Goal: Task Accomplishment & Management: Manage account settings

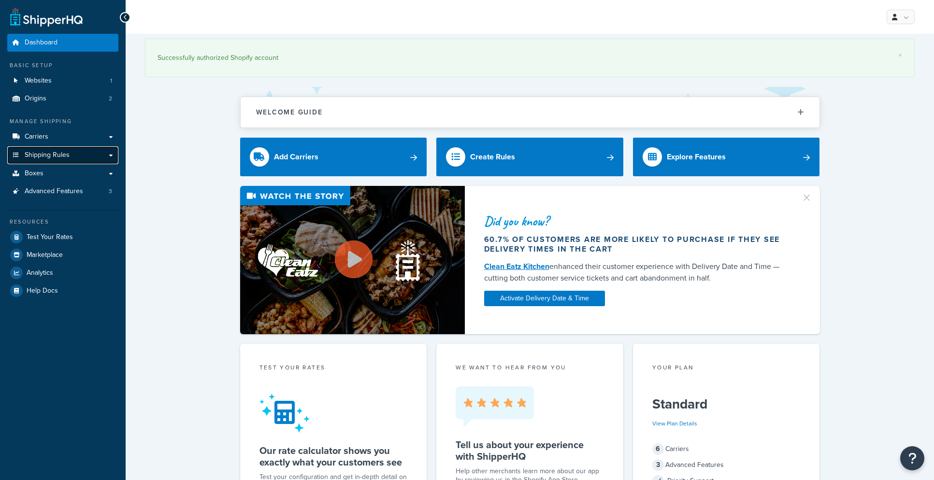
click at [62, 152] on span "Shipping Rules" at bounding box center [47, 155] width 45 height 8
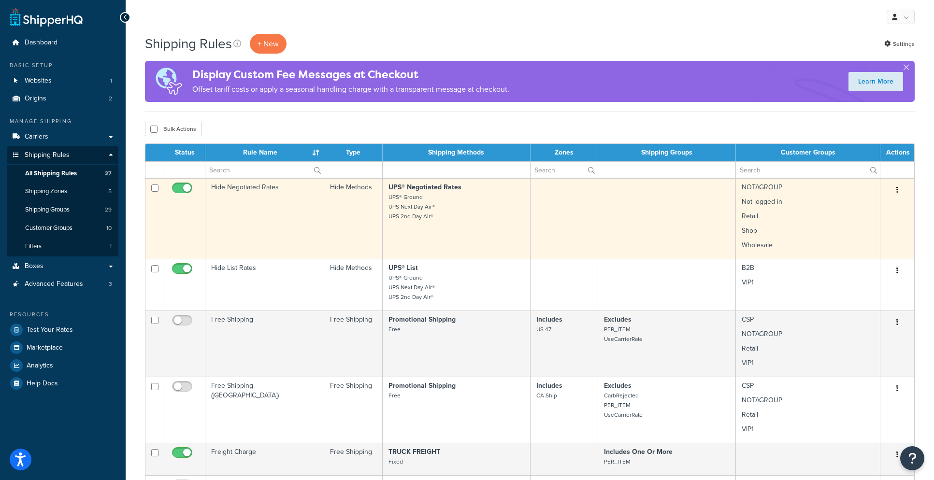
click at [821, 188] on td "NOTAGROUP Not logged in Retail Shop Wholesale" at bounding box center [808, 218] width 145 height 81
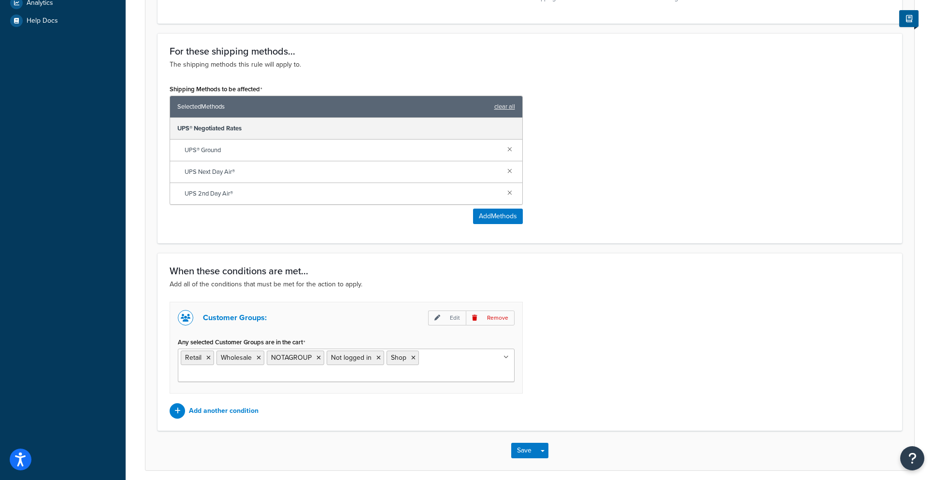
scroll to position [404, 0]
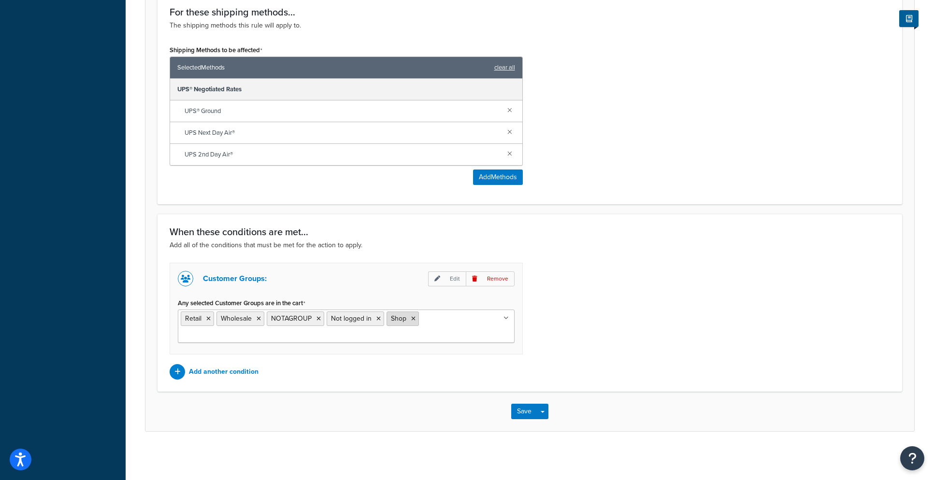
click at [413, 318] on icon at bounding box center [413, 319] width 4 height 6
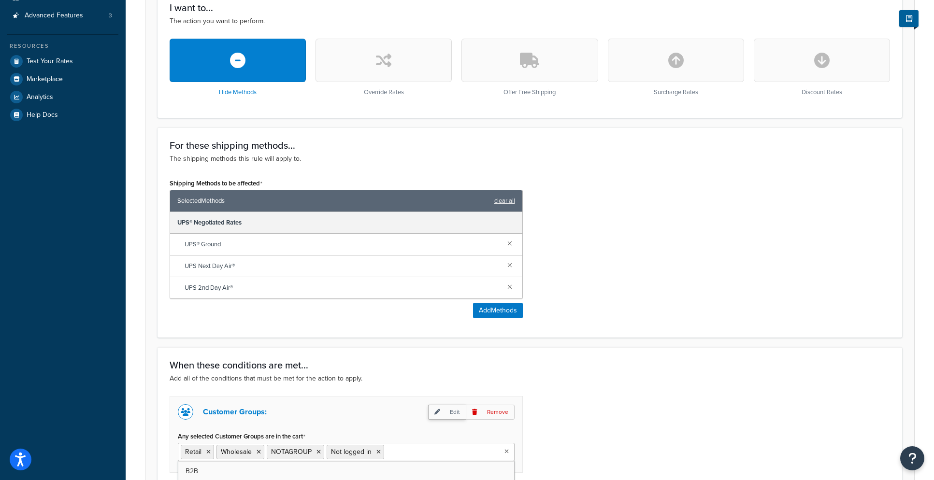
scroll to position [389, 0]
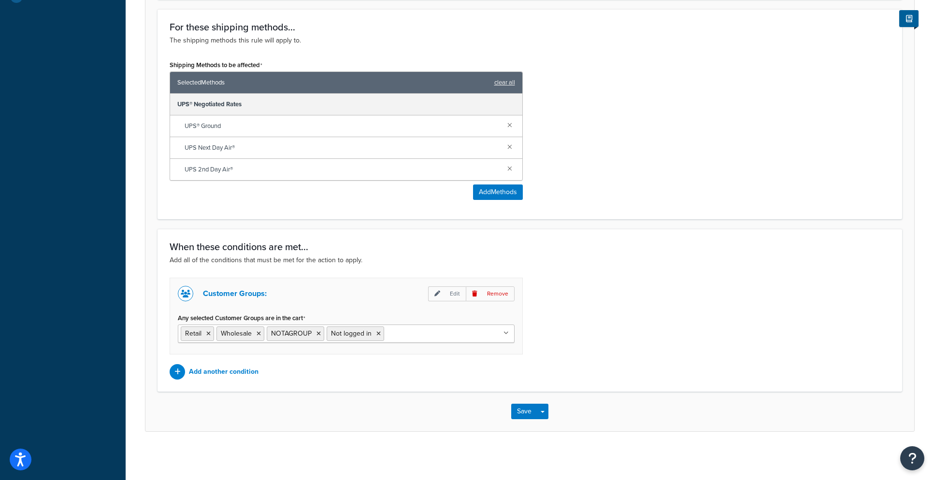
click at [594, 258] on p "Add all of the conditions that must be met for the action to apply." at bounding box center [530, 260] width 721 height 11
click at [518, 409] on button "Save" at bounding box center [524, 411] width 26 height 15
